Goal: Transaction & Acquisition: Download file/media

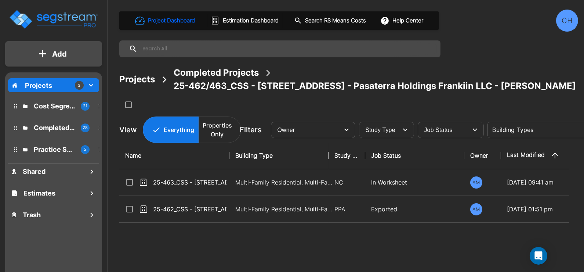
click at [46, 109] on p "Cost Segregation Studies" at bounding box center [54, 106] width 41 height 10
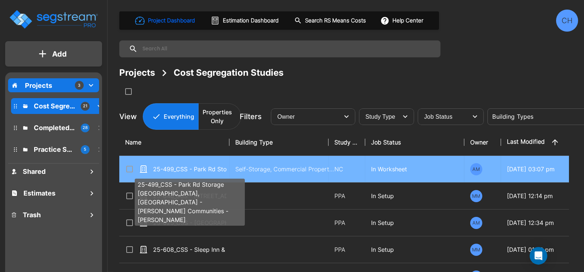
click at [211, 171] on p "25-499_CSS - Park Rd Storage [GEOGRAPHIC_DATA], [GEOGRAPHIC_DATA] - [PERSON_NAM…" at bounding box center [189, 169] width 73 height 9
checkbox input "true"
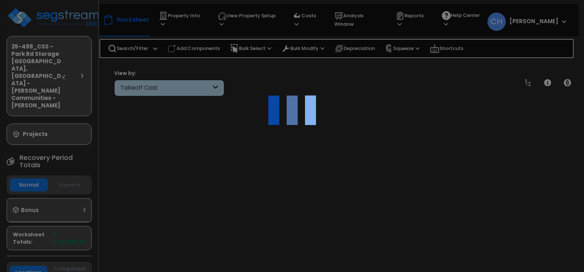
click at [249, 168] on div at bounding box center [292, 136] width 584 height 272
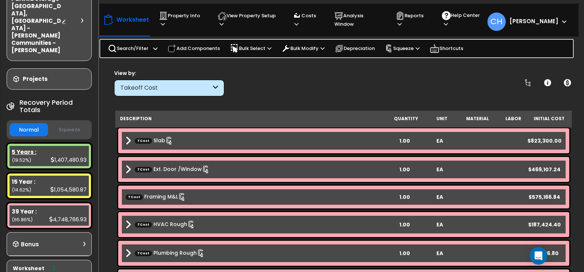
scroll to position [61, 0]
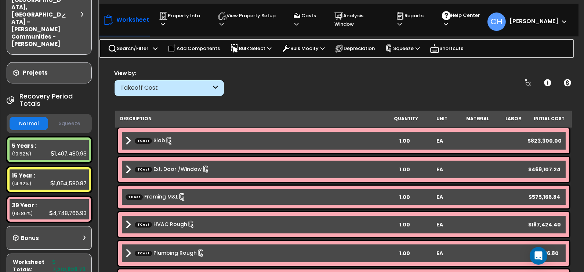
click at [65, 117] on button "Squeeze" at bounding box center [69, 123] width 39 height 13
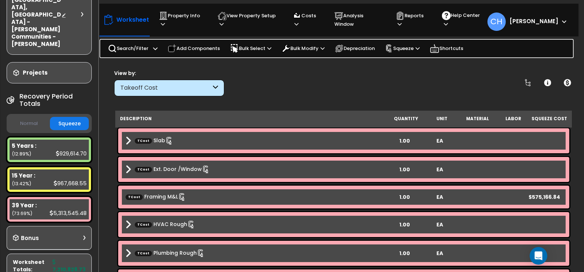
click at [34, 117] on button "Normal" at bounding box center [29, 123] width 39 height 13
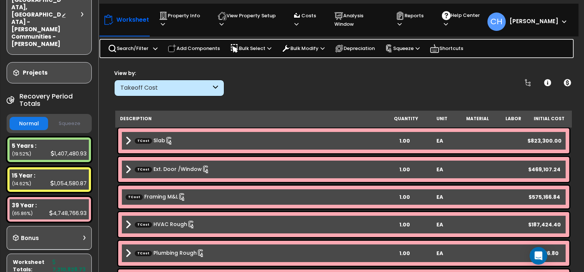
click at [59, 117] on button "Squeeze" at bounding box center [69, 123] width 39 height 13
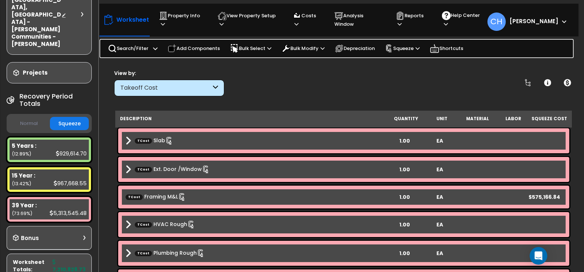
click at [23, 117] on button "Normal" at bounding box center [29, 123] width 39 height 13
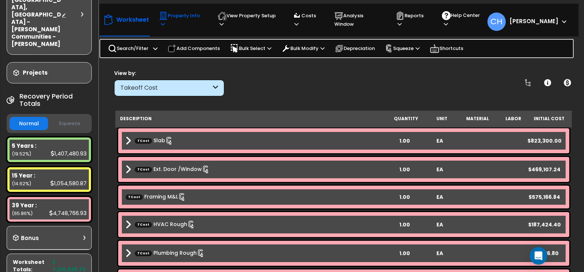
click at [191, 18] on p "Property Info" at bounding box center [181, 19] width 45 height 17
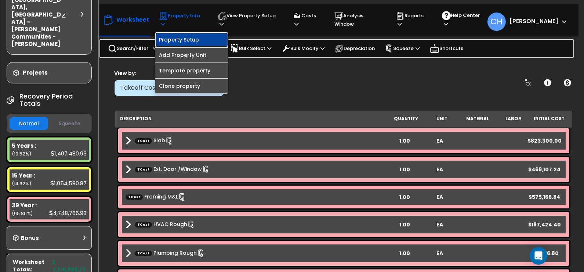
click at [203, 36] on link "Property Setup" at bounding box center [191, 39] width 73 height 15
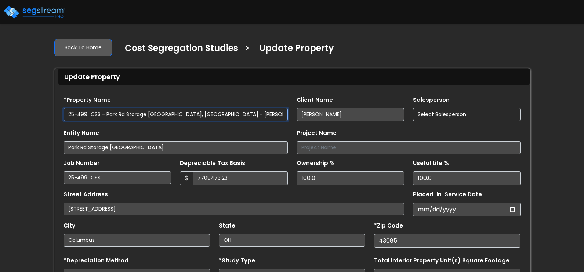
type input "7,709,473.23"
select select "2022"
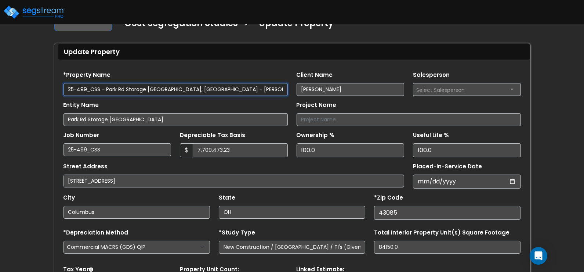
scroll to position [28, 0]
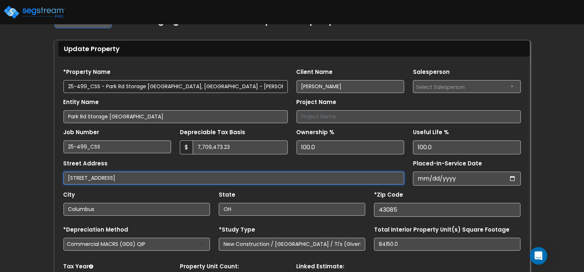
drag, startPoint x: 109, startPoint y: 178, endPoint x: 220, endPoint y: 178, distance: 110.9
click at [220, 178] on input "[STREET_ADDRESS]" at bounding box center [234, 177] width 341 height 13
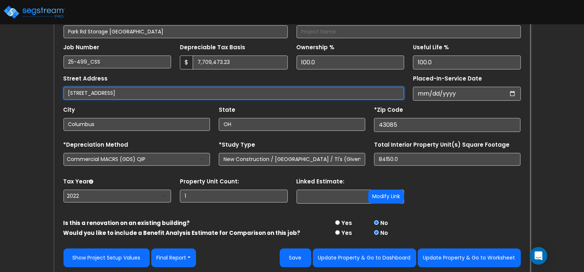
scroll to position [115, 0]
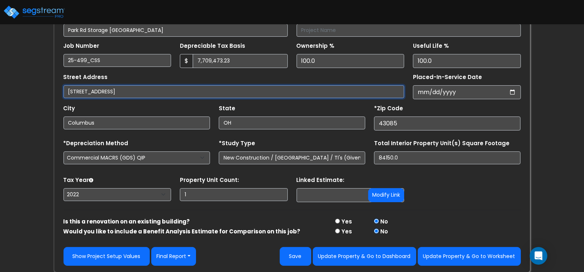
type input "[STREET_ADDRESS]"
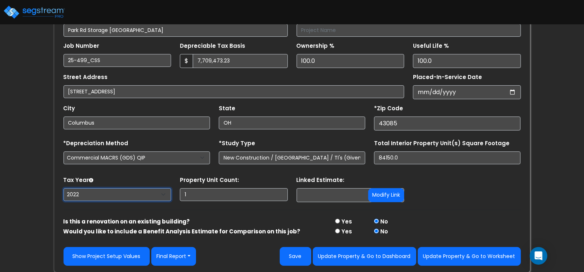
click at [85, 196] on select "2026 2025 2024 2023 2022" at bounding box center [118, 194] width 108 height 13
select select "2024"
click at [64, 188] on select "2026 2025 2024 2023 2022" at bounding box center [118, 194] width 108 height 13
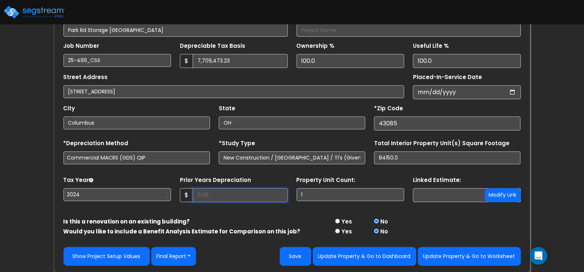
click at [231, 196] on input "Prior Years Depreciation" at bounding box center [240, 195] width 95 height 14
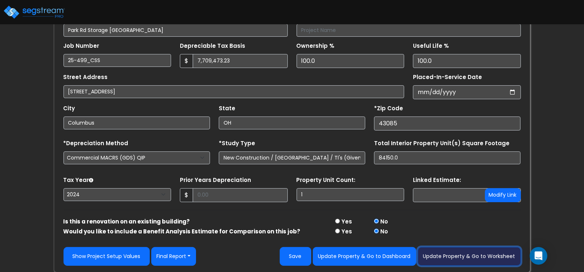
click at [469, 259] on button "Update Property & Go to Worksheet" at bounding box center [469, 256] width 103 height 19
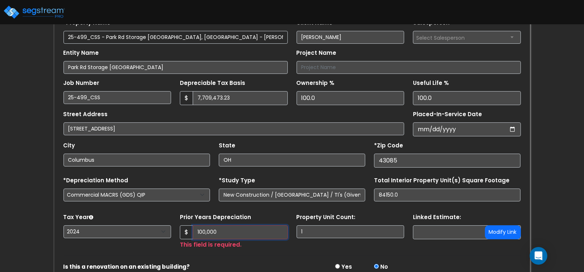
scroll to position [147, 0]
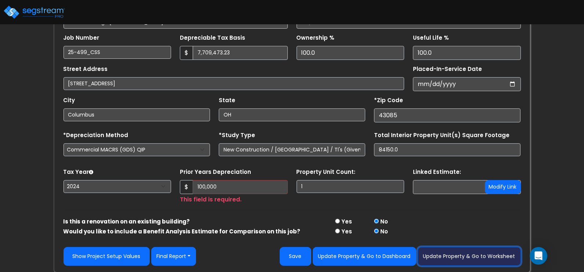
click at [466, 253] on button "Update Property & Go to Worksheet" at bounding box center [469, 256] width 103 height 19
type input "100000"
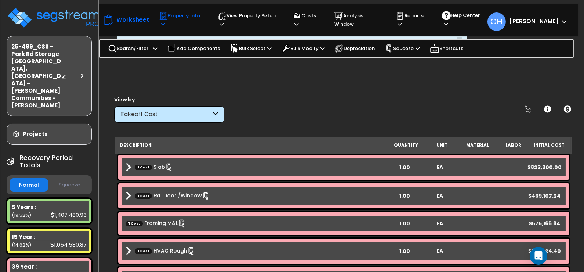
click at [179, 20] on p "Property Info" at bounding box center [181, 19] width 45 height 17
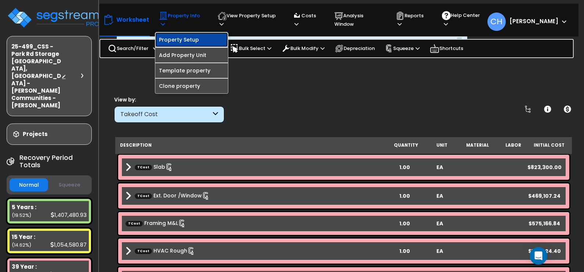
click at [178, 36] on link "Property Setup" at bounding box center [191, 39] width 73 height 15
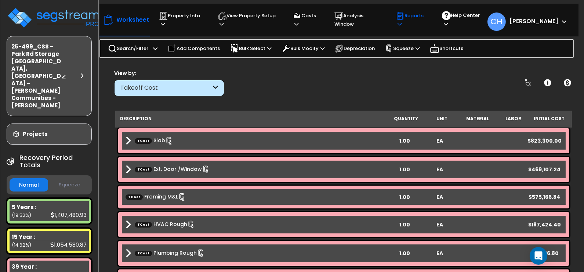
click at [424, 17] on p "Reports" at bounding box center [412, 19] width 32 height 17
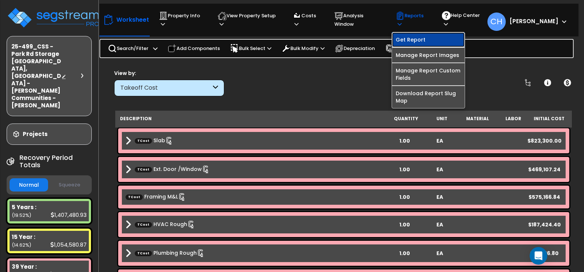
click at [433, 36] on link "Get Report" at bounding box center [428, 39] width 73 height 15
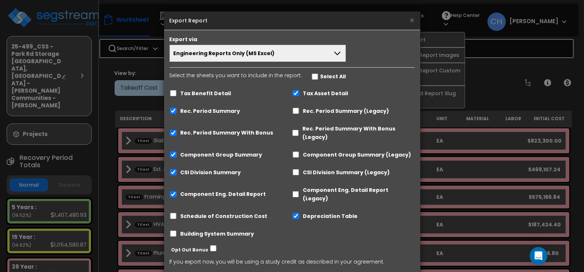
scroll to position [32, 0]
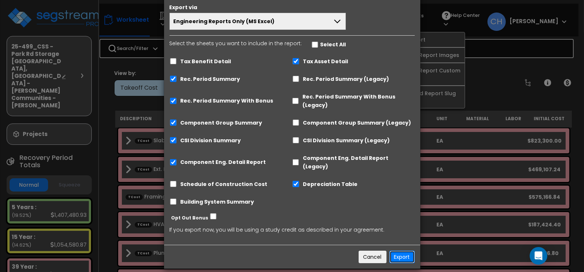
click at [401, 250] on button "Export" at bounding box center [402, 256] width 25 height 12
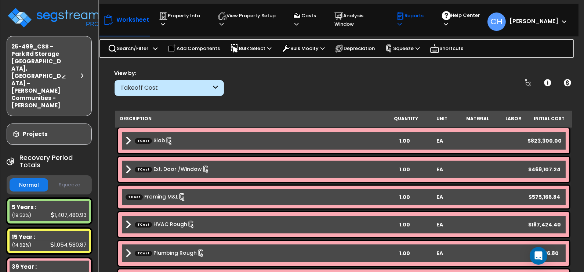
click at [427, 14] on p "Reports" at bounding box center [412, 19] width 32 height 17
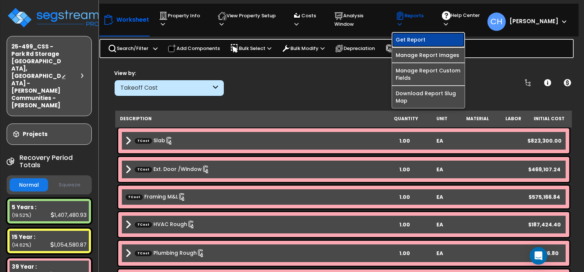
click at [419, 35] on link "Get Report" at bounding box center [428, 39] width 73 height 15
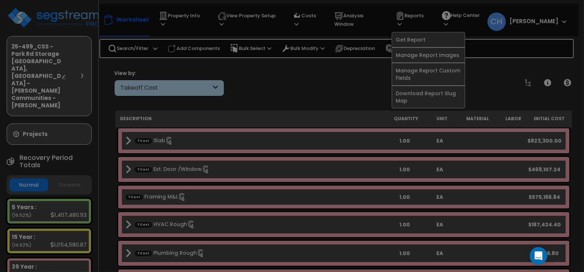
scroll to position [0, 0]
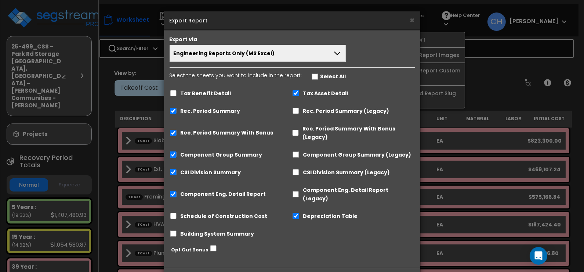
click at [311, 243] on div "Opt Out Bonus" at bounding box center [296, 249] width 260 height 12
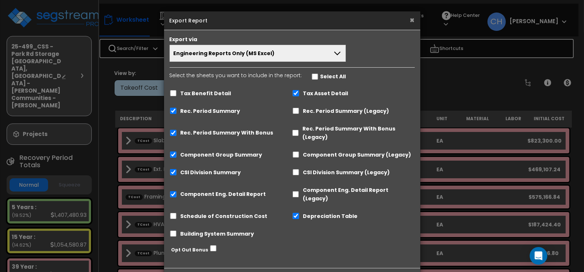
click at [414, 19] on button "×" at bounding box center [412, 20] width 5 height 8
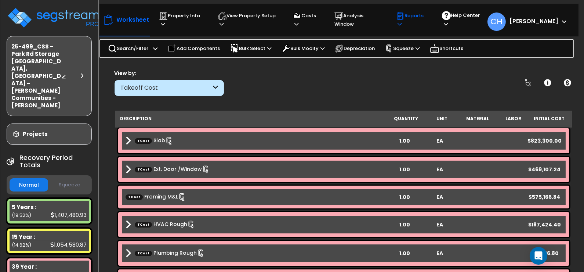
click at [426, 18] on p "Reports" at bounding box center [412, 19] width 32 height 17
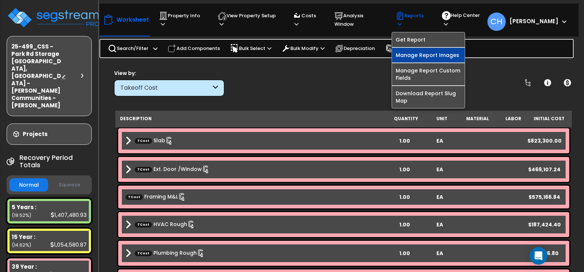
scroll to position [2, 0]
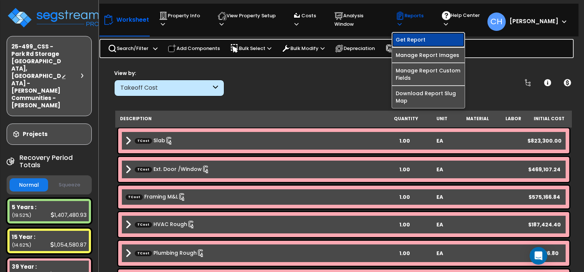
click at [422, 33] on link "Get Report" at bounding box center [428, 39] width 73 height 15
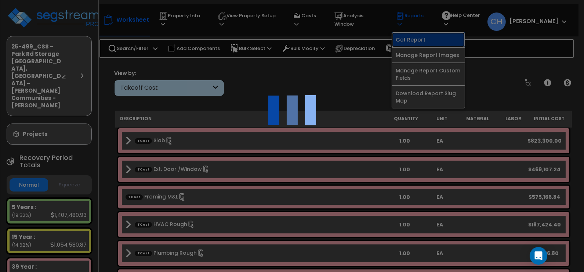
scroll to position [5, 0]
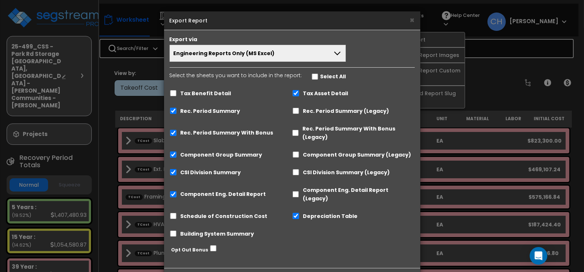
click at [286, 54] on button "Engineering Reports Only (MS Excel)" at bounding box center [258, 53] width 177 height 17
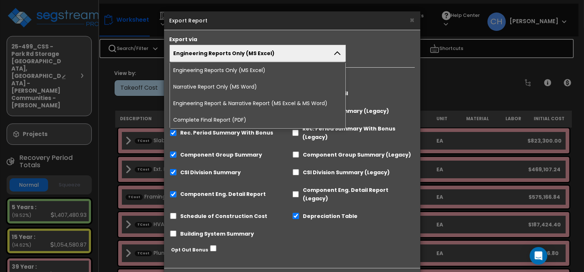
drag, startPoint x: 231, startPoint y: 121, endPoint x: 237, endPoint y: 122, distance: 5.9
click at [231, 121] on li "Complete Final Report (PDF)" at bounding box center [258, 120] width 176 height 17
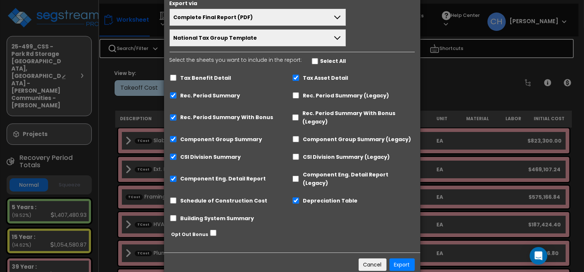
scroll to position [44, 0]
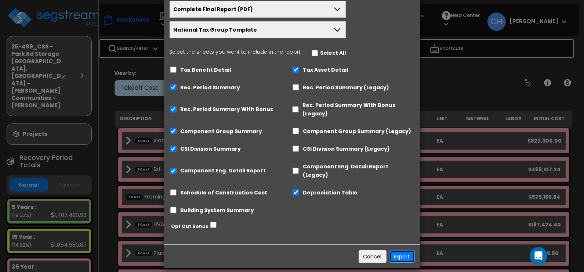
click at [399, 250] on button "Export" at bounding box center [402, 256] width 25 height 12
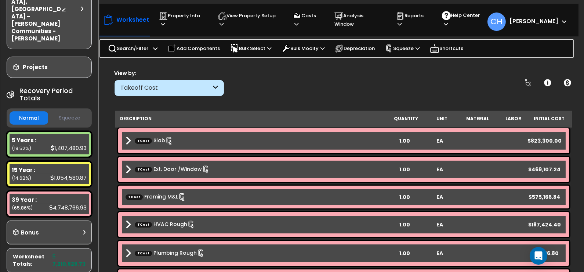
scroll to position [34, 0]
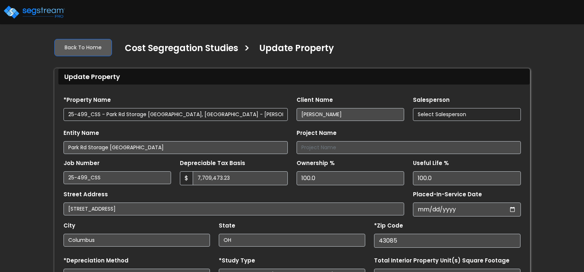
type input "100,000.0"
select select "2024"
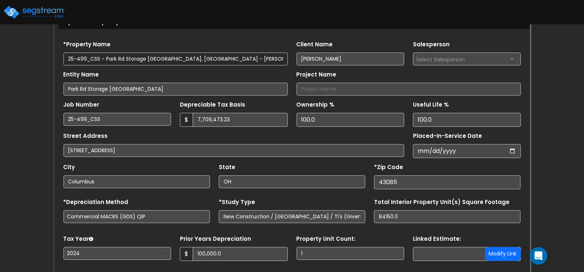
scroll to position [115, 0]
